Goal: Information Seeking & Learning: Learn about a topic

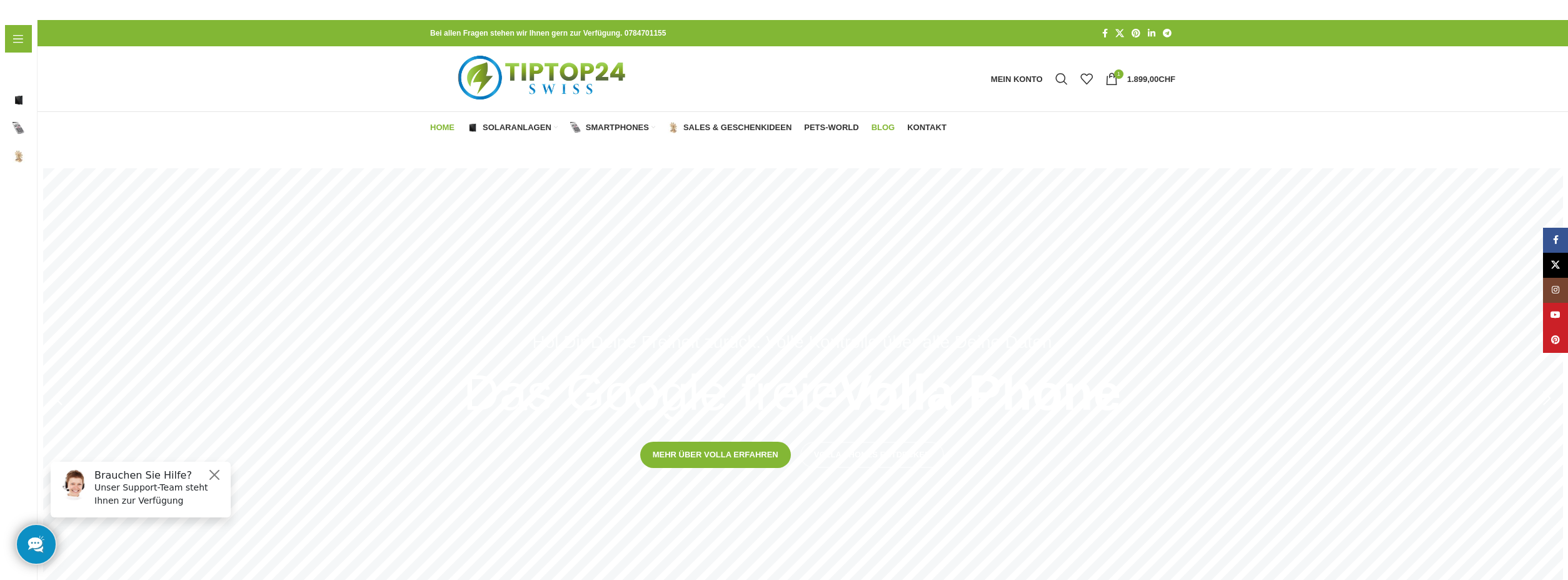
click at [881, 127] on span "Blog" at bounding box center [883, 127] width 24 height 10
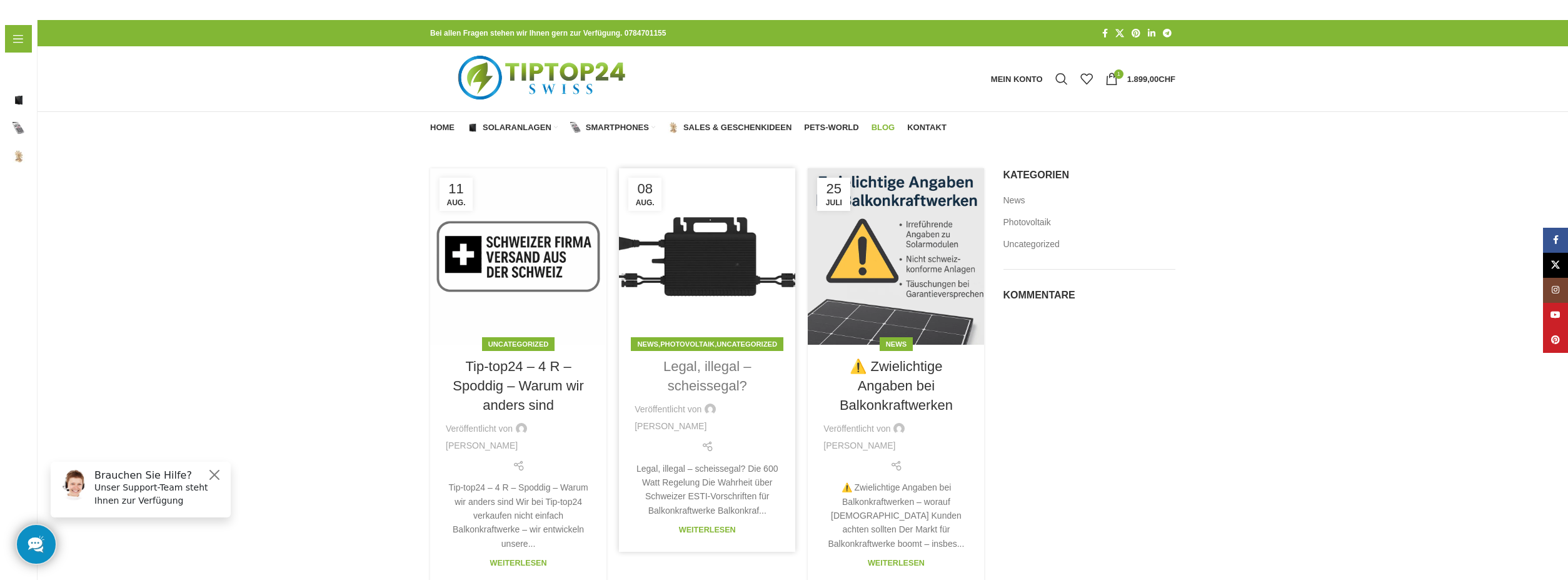
click at [697, 383] on link "Legal, illegal – scheissegal?" at bounding box center [708, 375] width 88 height 35
